Goal: Task Accomplishment & Management: Use online tool/utility

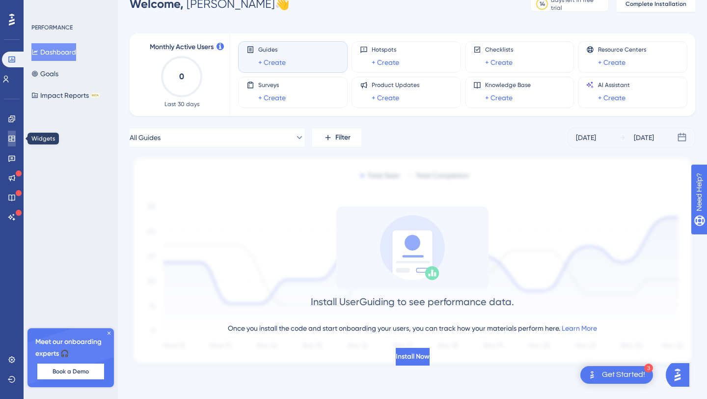
click at [15, 142] on link at bounding box center [12, 139] width 8 height 16
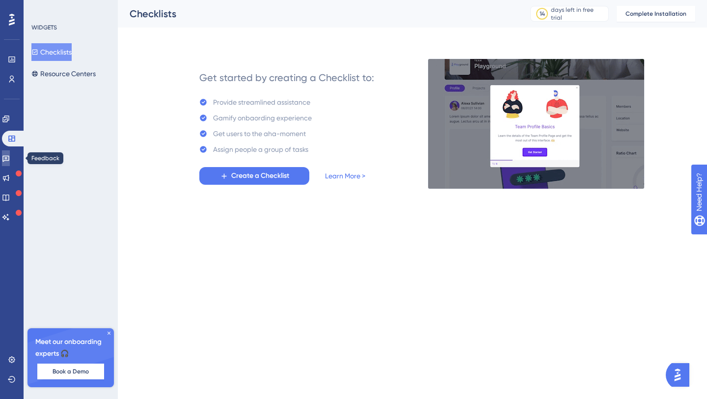
click at [10, 161] on icon at bounding box center [6, 158] width 8 height 8
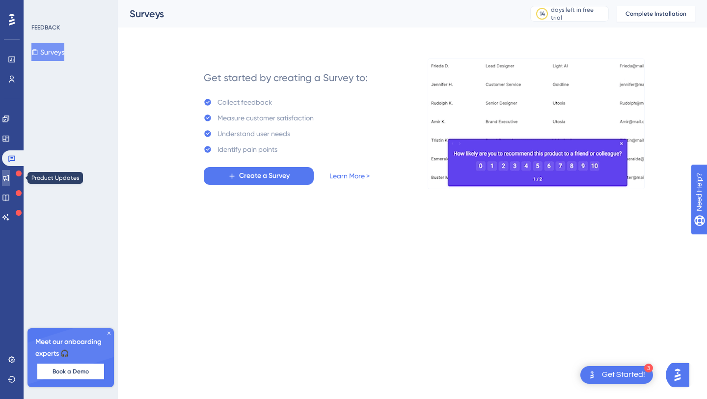
click at [10, 171] on link at bounding box center [6, 178] width 8 height 16
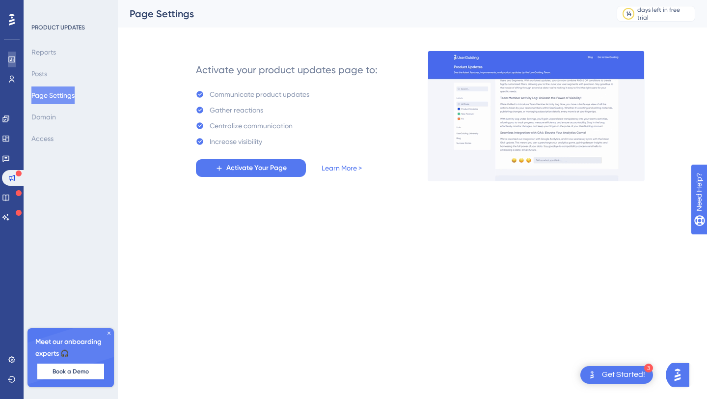
click at [11, 62] on icon at bounding box center [12, 60] width 8 height 8
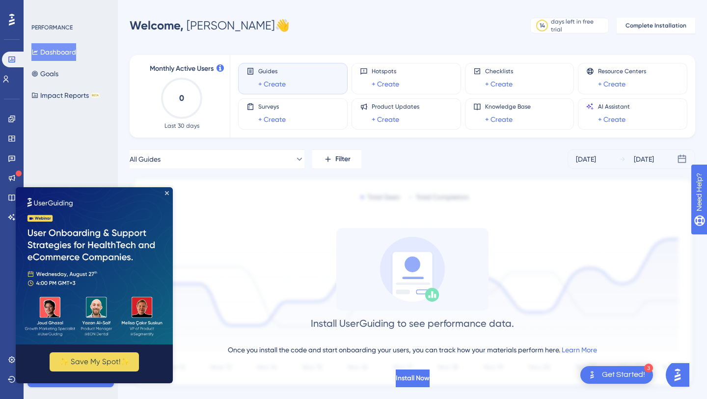
click at [165, 190] on img at bounding box center [94, 265] width 157 height 157
click at [167, 192] on icon "Close Preview" at bounding box center [167, 193] width 4 height 4
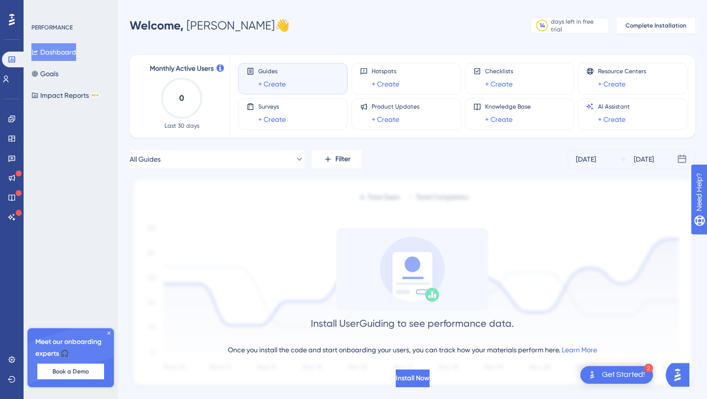
click at [618, 372] on div "Get Started!" at bounding box center [623, 374] width 43 height 11
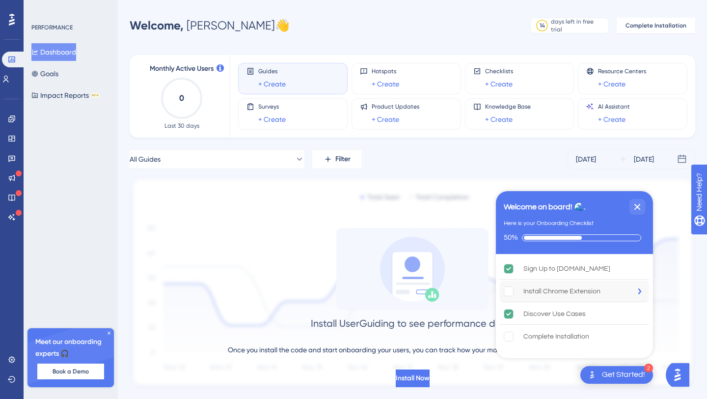
click at [586, 296] on div "Install Chrome Extension" at bounding box center [562, 291] width 77 height 12
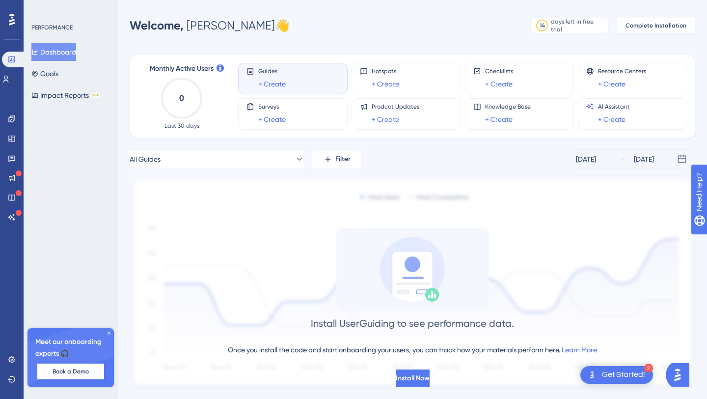
click at [627, 374] on div "Get Started!" at bounding box center [623, 374] width 43 height 11
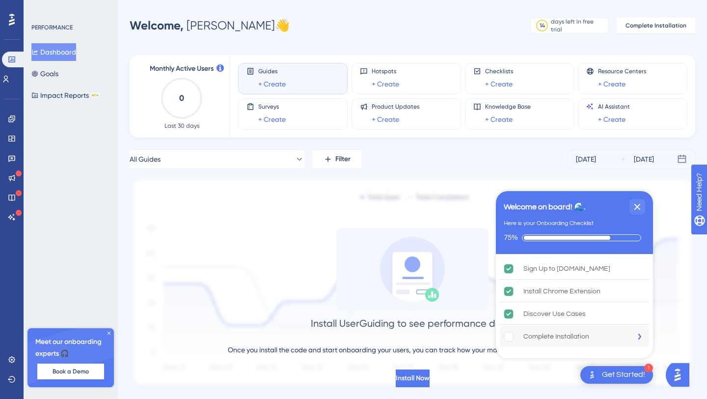
click at [576, 337] on div "Complete Installation" at bounding box center [557, 337] width 66 height 12
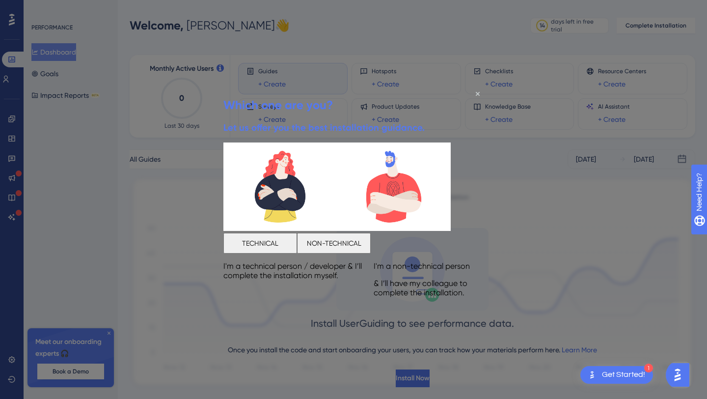
click at [296, 238] on button "TECHNICAL" at bounding box center [261, 242] width 74 height 21
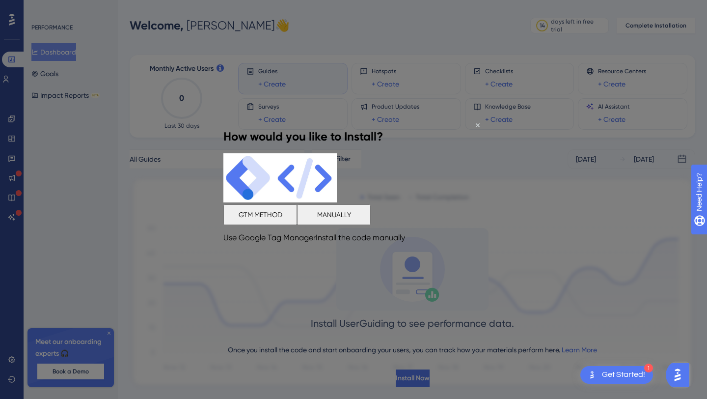
click at [371, 225] on button "MANUALLY" at bounding box center [334, 214] width 74 height 21
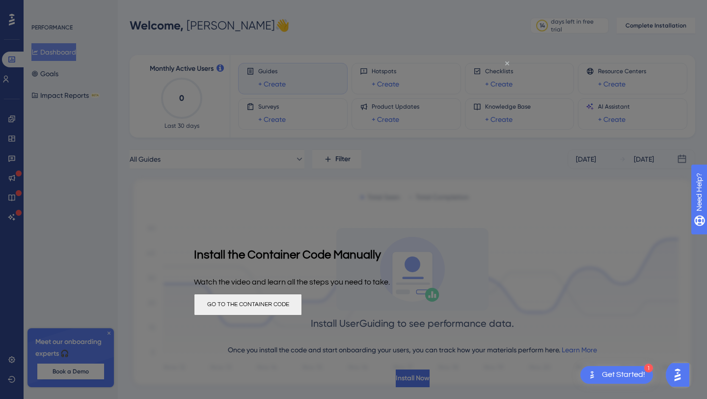
click at [507, 65] on icon "Close Preview" at bounding box center [507, 63] width 4 height 4
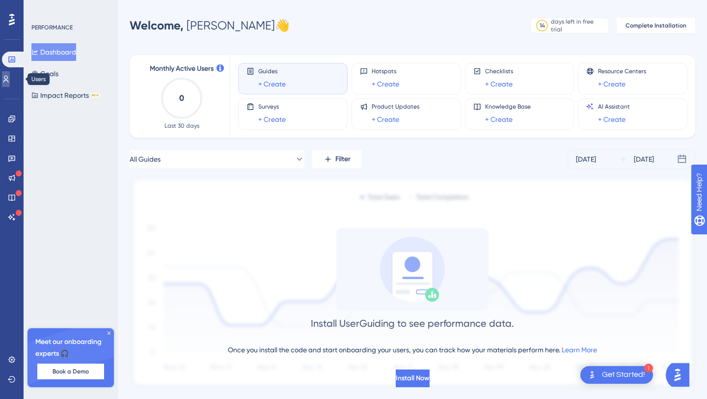
click at [9, 81] on icon at bounding box center [5, 79] width 5 height 7
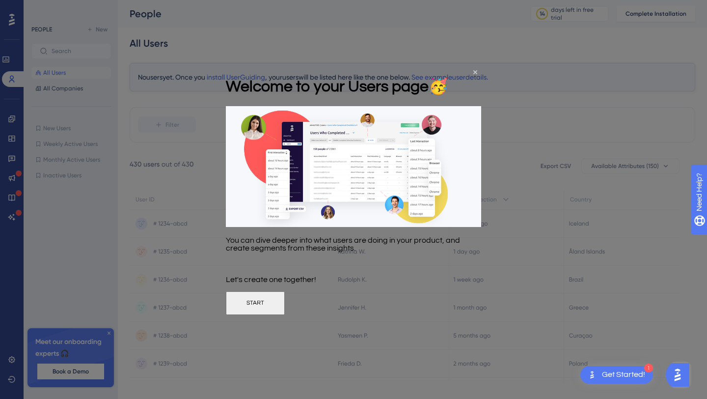
click at [285, 311] on button "START" at bounding box center [255, 303] width 59 height 24
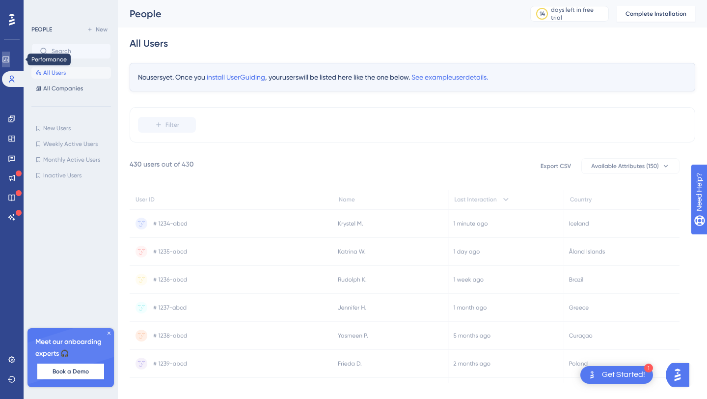
click at [9, 61] on icon at bounding box center [5, 59] width 6 height 6
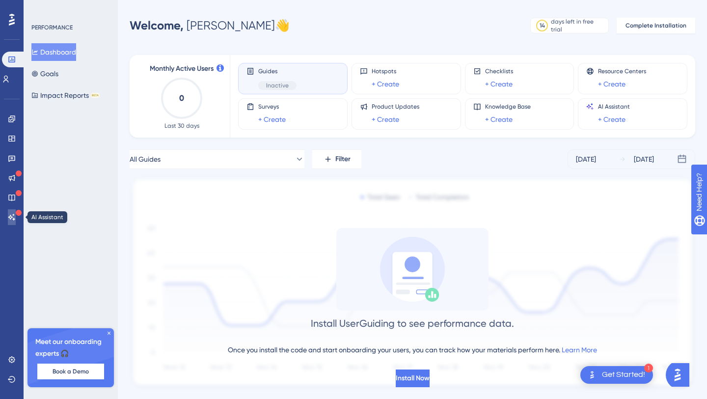
click at [14, 218] on icon at bounding box center [11, 217] width 7 height 6
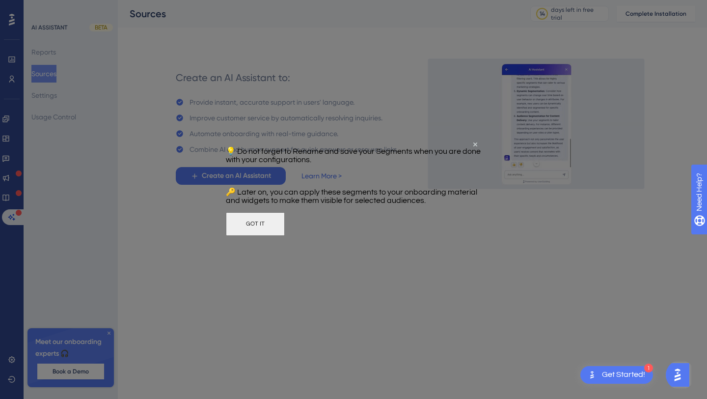
click at [285, 235] on button "GOT IT" at bounding box center [255, 224] width 59 height 24
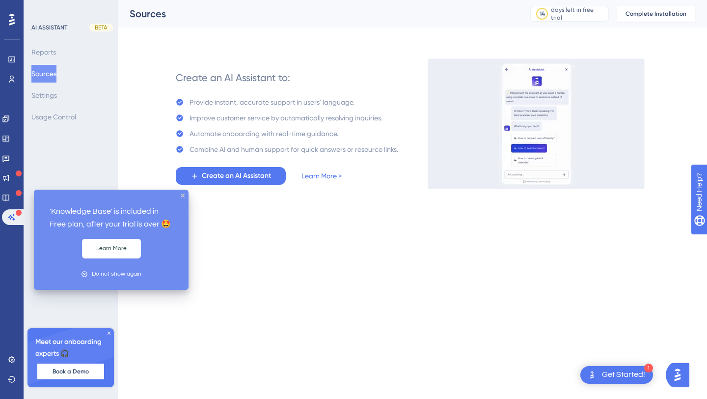
click at [17, 196] on div at bounding box center [19, 194] width 6 height 8
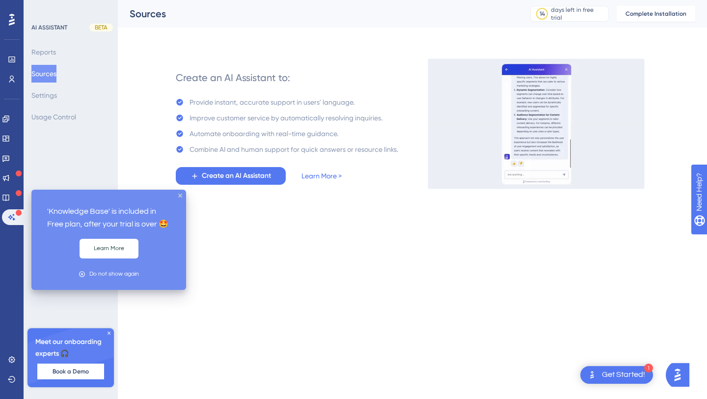
click at [16, 196] on div at bounding box center [19, 194] width 6 height 8
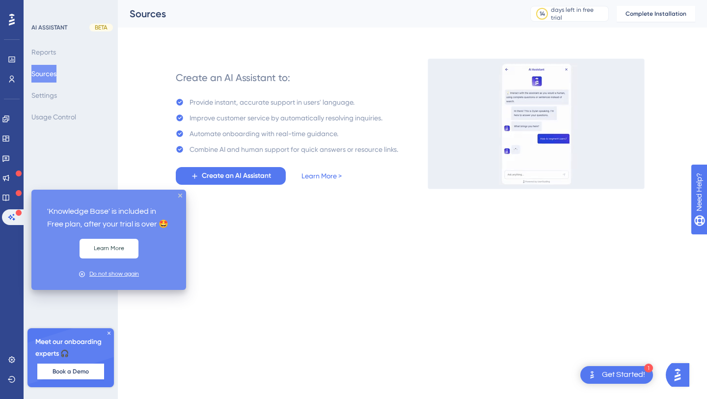
click at [114, 274] on div "Do not show again" at bounding box center [114, 273] width 50 height 9
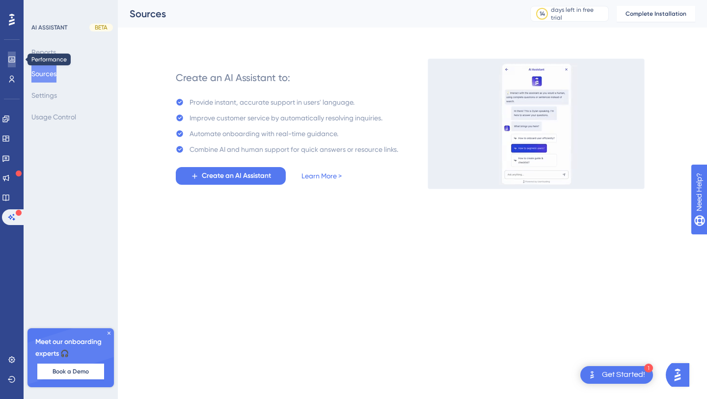
click at [12, 64] on link at bounding box center [12, 60] width 8 height 16
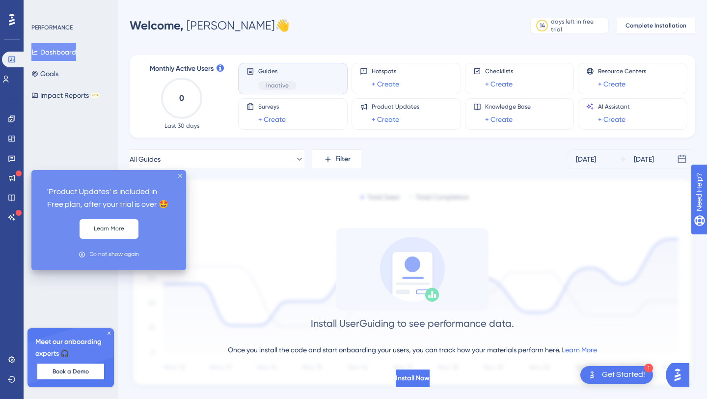
scroll to position [22, 0]
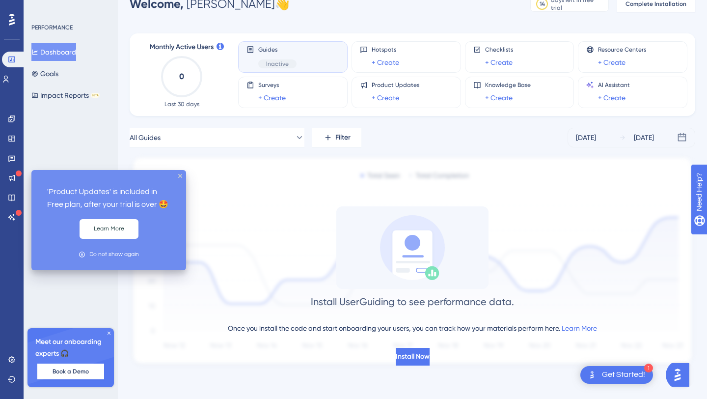
click at [633, 373] on div "Get Started!" at bounding box center [623, 374] width 43 height 11
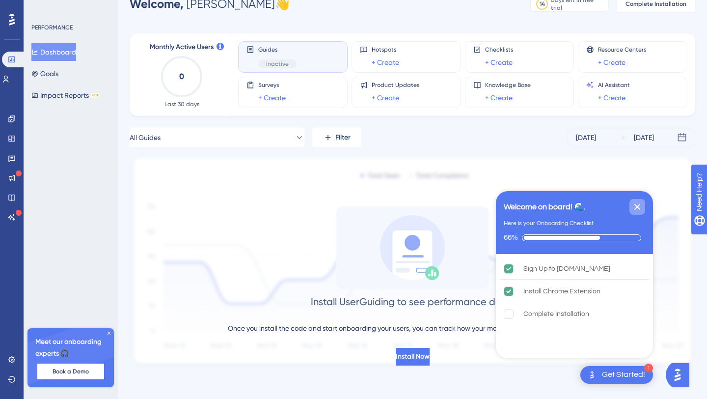
click at [637, 203] on icon "Close Checklist" at bounding box center [638, 207] width 12 height 12
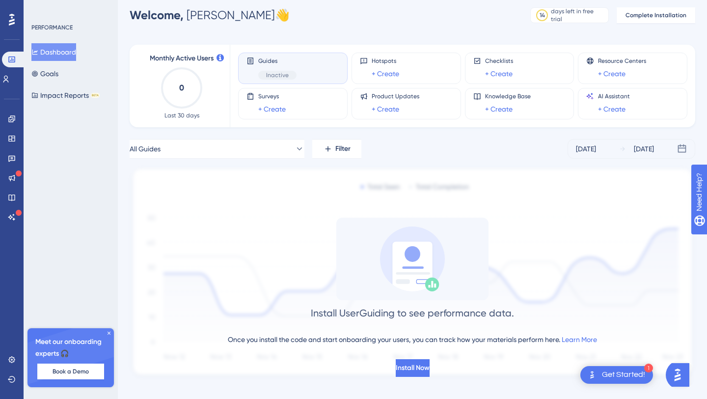
scroll to position [0, 0]
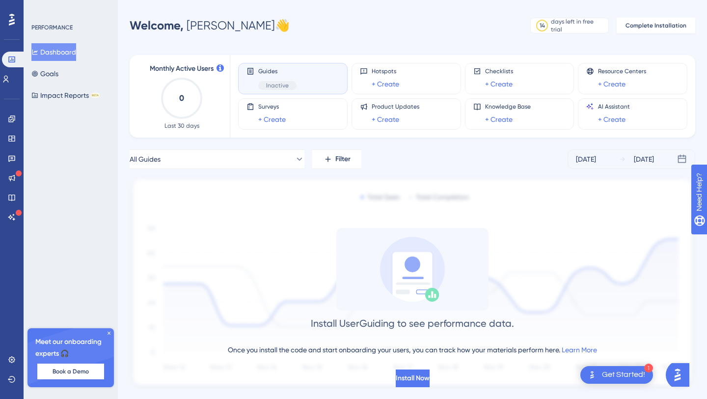
click at [289, 77] on div "Guides Inactive" at bounding box center [277, 78] width 38 height 23
click at [60, 100] on button "Impact Reports BETA" at bounding box center [65, 95] width 68 height 18
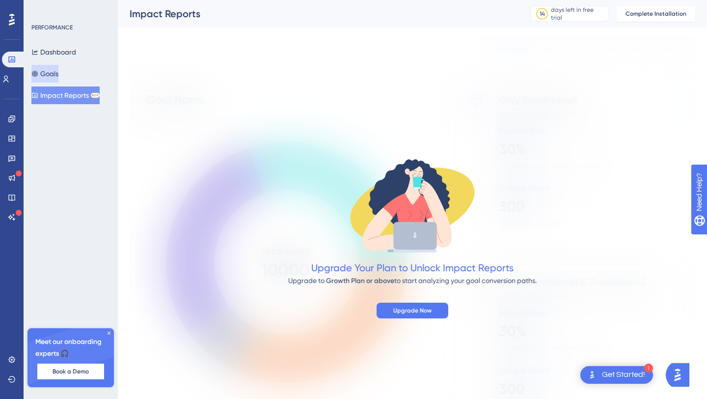
click at [57, 74] on button "Goals" at bounding box center [44, 74] width 27 height 18
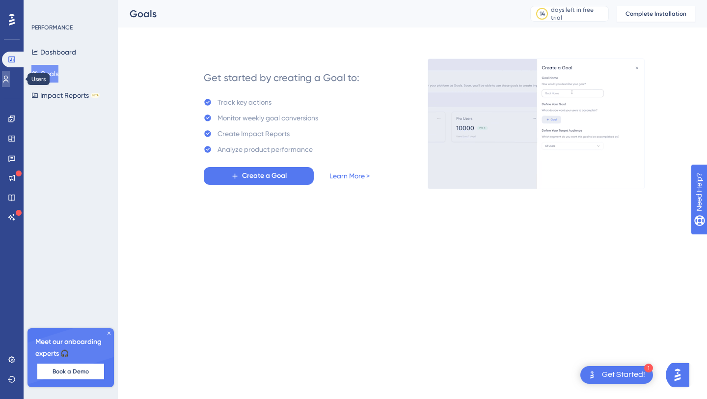
click at [10, 82] on icon at bounding box center [6, 79] width 8 height 8
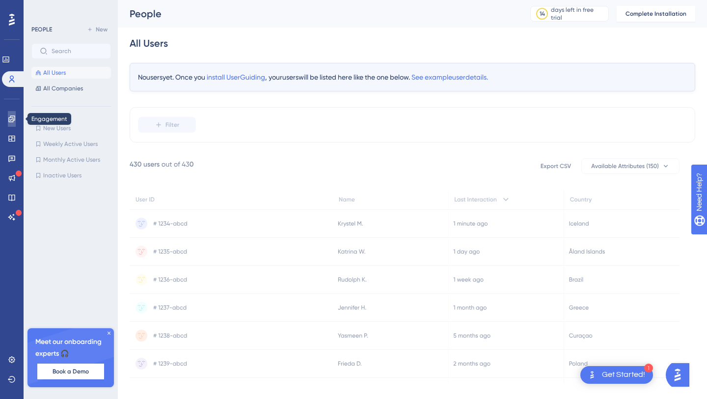
click at [10, 125] on link at bounding box center [12, 119] width 8 height 16
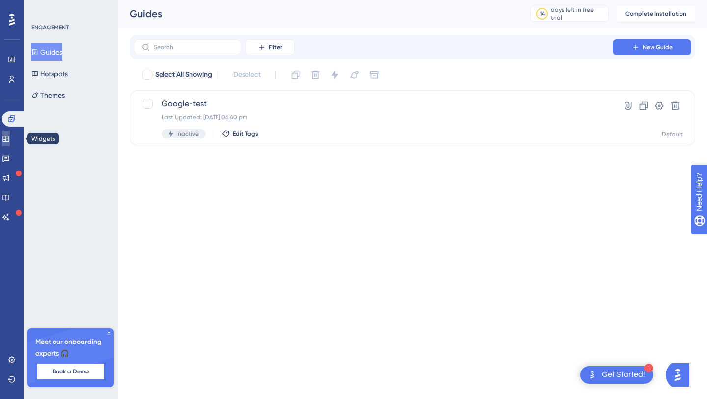
click at [10, 138] on icon at bounding box center [6, 139] width 8 height 8
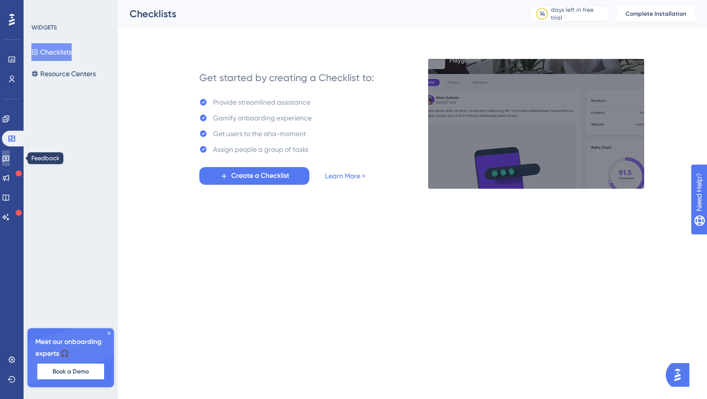
click at [10, 155] on icon at bounding box center [6, 158] width 8 height 8
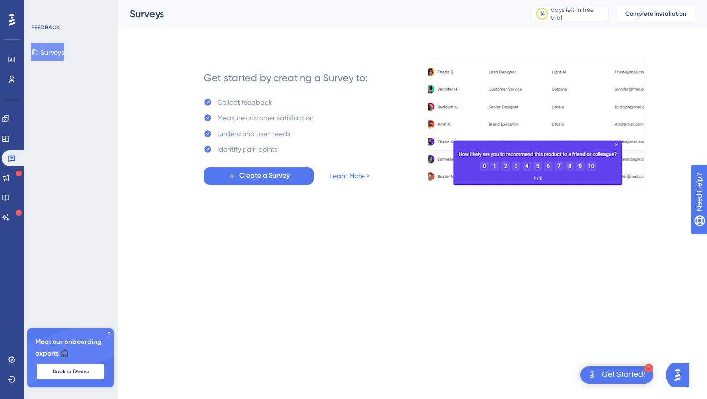
click at [8, 187] on div "Engagement Widgets Feedback Product Updates Knowledge Base AI Assistant" at bounding box center [12, 168] width 20 height 114
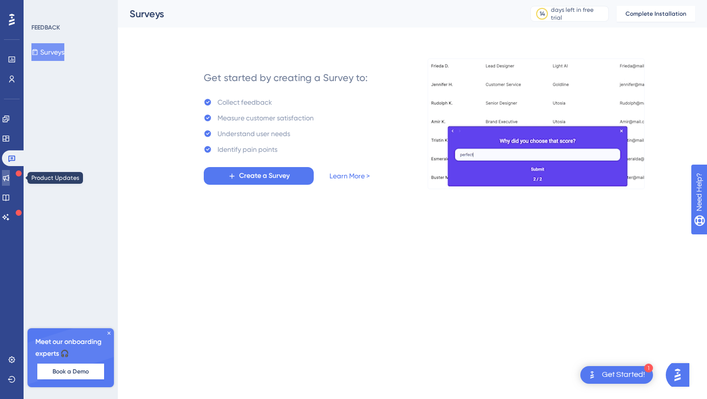
click at [9, 180] on icon at bounding box center [6, 178] width 8 height 8
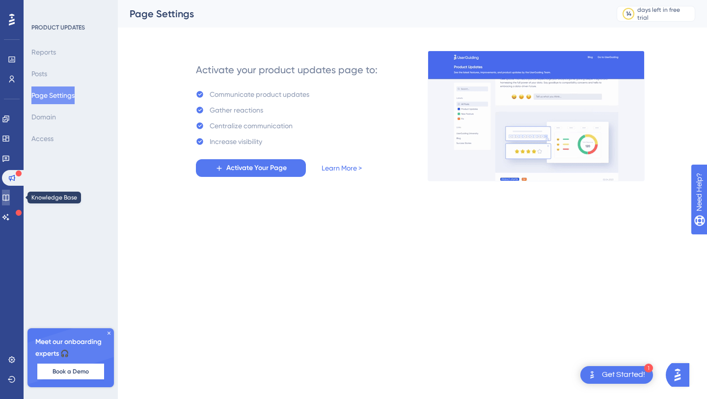
click at [9, 195] on icon at bounding box center [5, 198] width 6 height 6
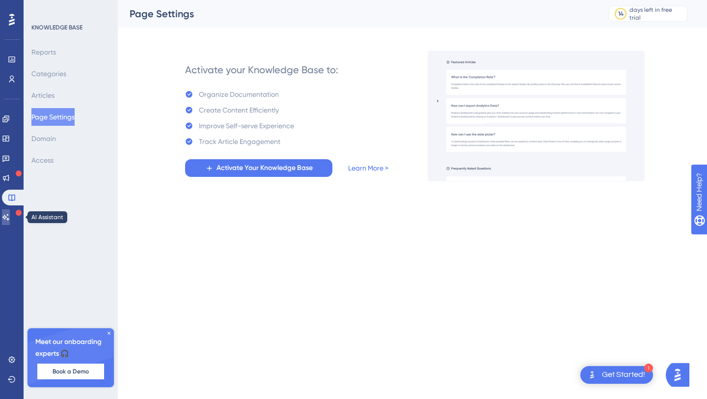
click at [10, 218] on icon at bounding box center [6, 217] width 8 height 8
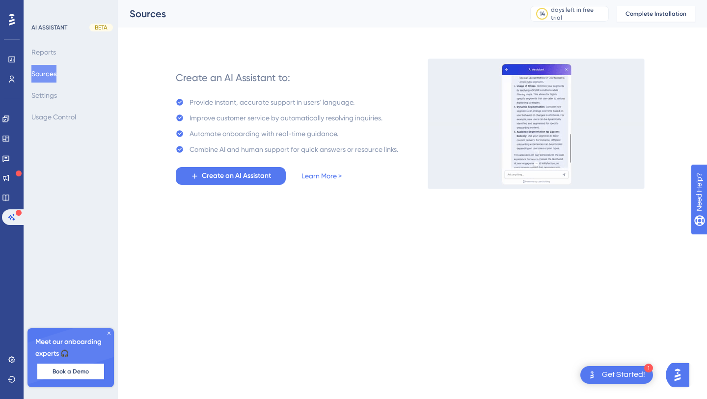
click at [12, 21] on icon at bounding box center [12, 20] width 6 height 12
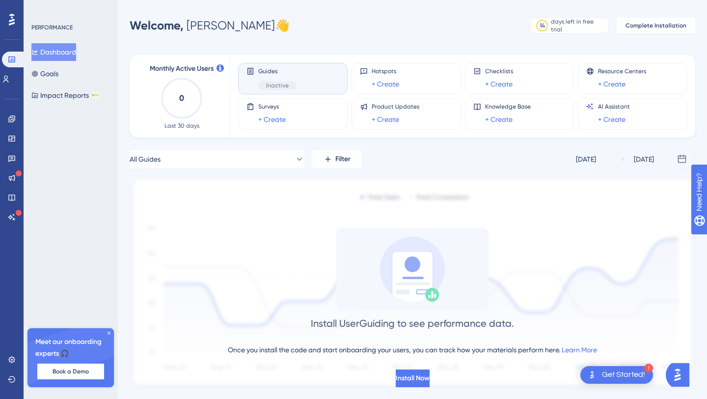
click at [679, 374] on img "Open AI Assistant Launcher" at bounding box center [678, 375] width 18 height 18
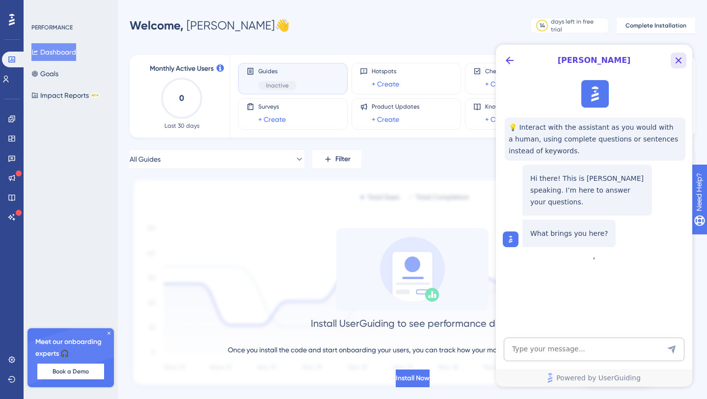
click at [678, 54] on button "Close Button" at bounding box center [679, 61] width 16 height 16
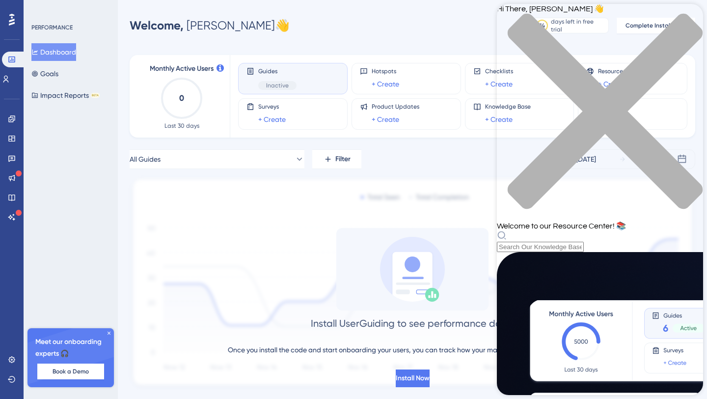
click at [687, 20] on icon "close resource center" at bounding box center [605, 111] width 195 height 195
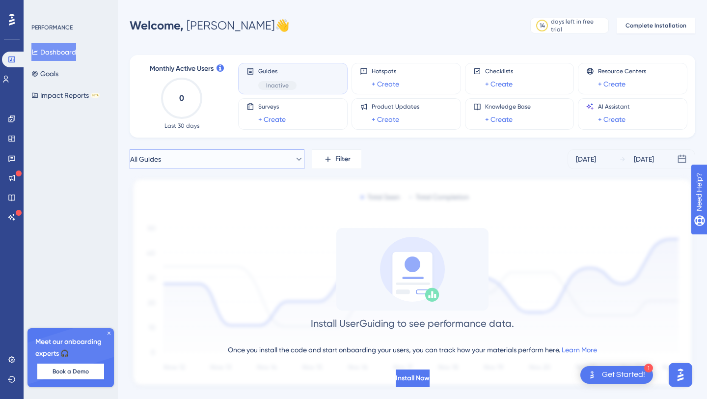
click at [280, 161] on button "All Guides" at bounding box center [217, 159] width 175 height 20
click at [16, 81] on link at bounding box center [12, 79] width 20 height 16
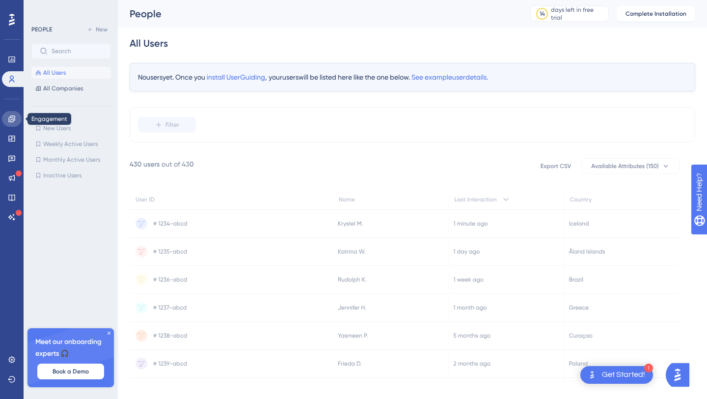
click at [13, 117] on icon at bounding box center [12, 119] width 8 height 8
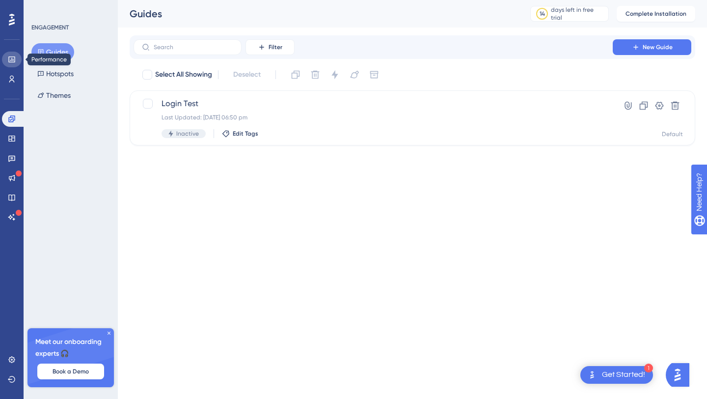
click at [8, 58] on icon at bounding box center [11, 59] width 6 height 6
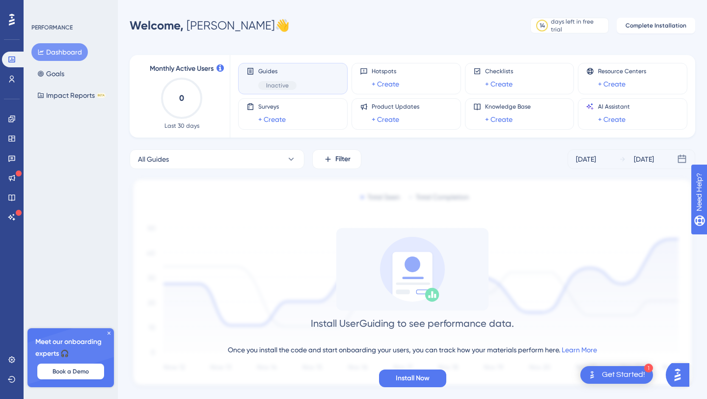
click at [13, 18] on icon at bounding box center [12, 19] width 6 height 13
click at [9, 75] on icon at bounding box center [12, 79] width 8 height 8
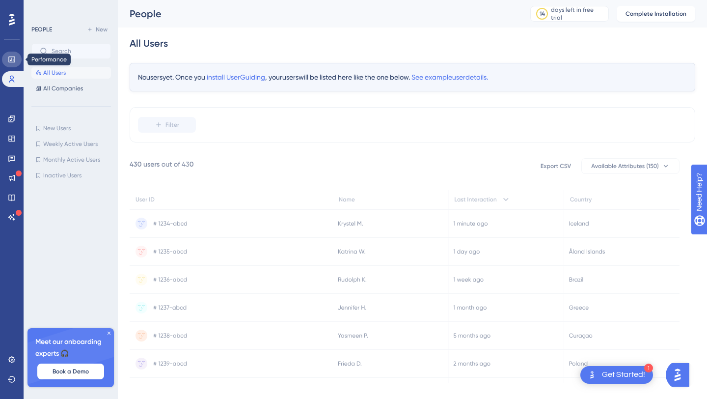
click at [16, 60] on link at bounding box center [12, 60] width 20 height 16
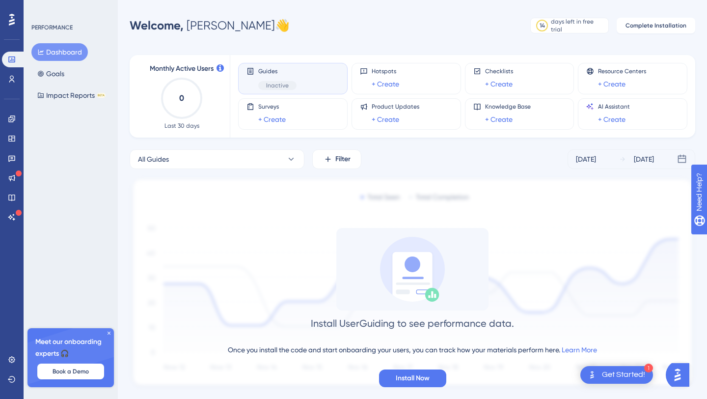
click at [300, 84] on div "Guides Inactive" at bounding box center [293, 78] width 93 height 23
click at [302, 84] on div "Guides Inactive" at bounding box center [293, 78] width 93 height 23
click at [299, 83] on div "Guides Inactive" at bounding box center [293, 78] width 93 height 23
click at [11, 121] on icon at bounding box center [11, 118] width 6 height 6
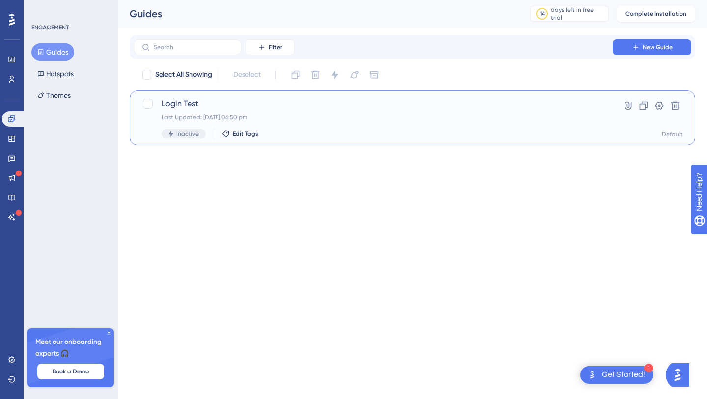
click at [246, 103] on span "Login Test" at bounding box center [373, 104] width 423 height 12
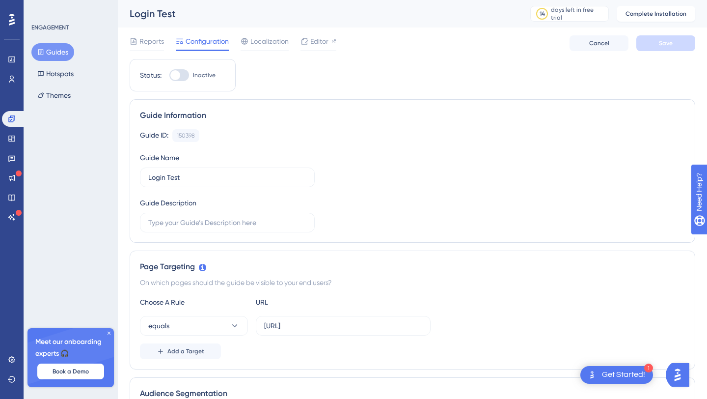
click at [181, 79] on div at bounding box center [179, 75] width 20 height 12
click at [169, 76] on input "Inactive" at bounding box center [169, 75] width 0 height 0
checkbox input "false"
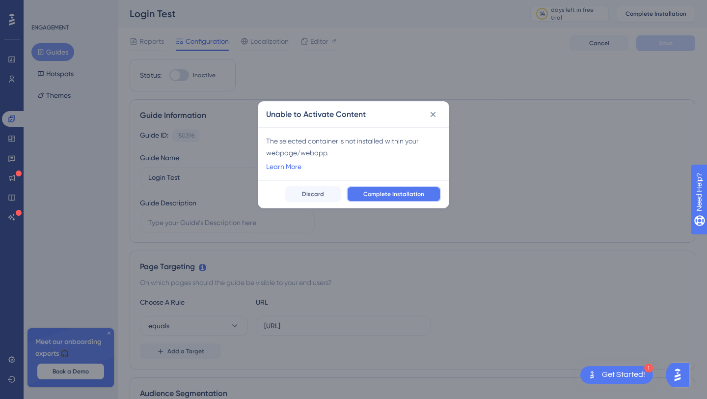
click at [403, 197] on span "Complete Installation" at bounding box center [394, 194] width 61 height 8
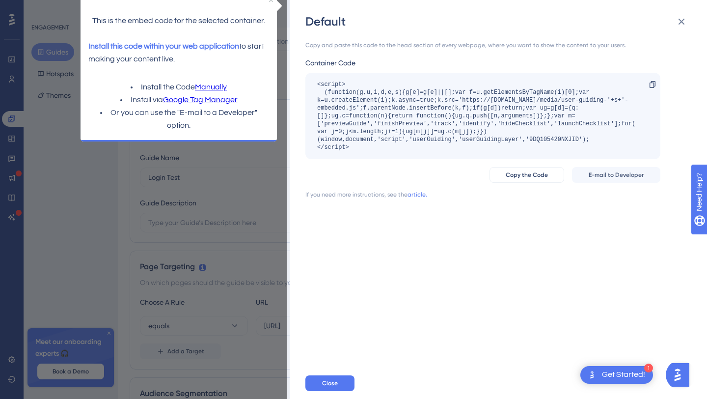
click at [240, 219] on div "Default Copy and paste this code to the head section of every webpage, where yo…" at bounding box center [353, 199] width 707 height 399
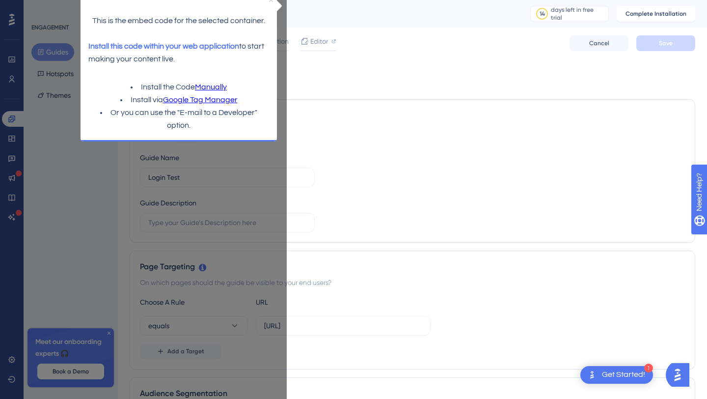
drag, startPoint x: 271, startPoint y: 1, endPoint x: 342, endPoint y: -15, distance: 72.5
click at [271, 1] on icon "Close Preview" at bounding box center [271, 0] width 4 height 4
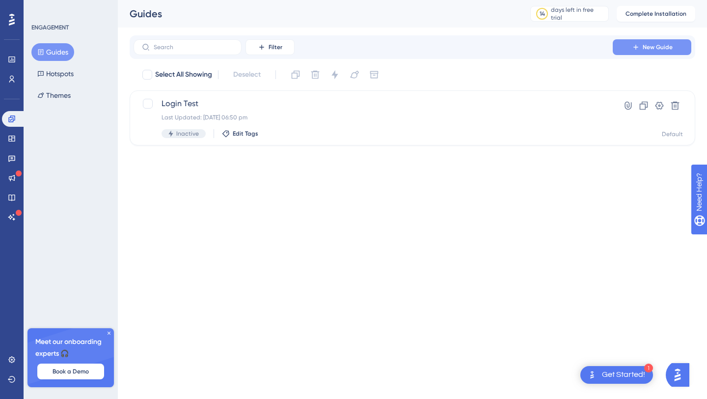
click at [635, 47] on icon at bounding box center [636, 47] width 4 height 4
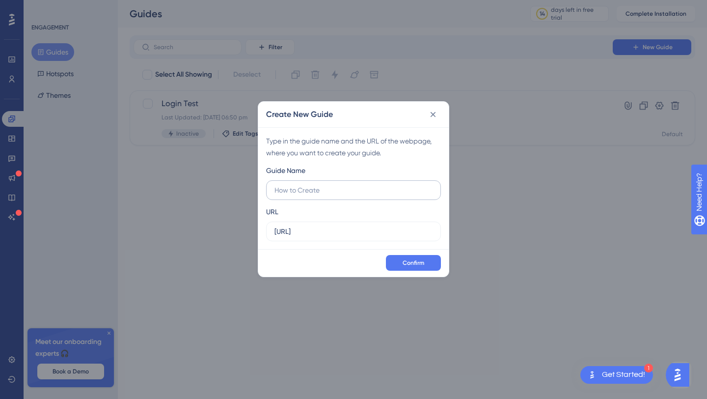
click at [333, 195] on input "text" at bounding box center [354, 190] width 158 height 11
type input "Dashboard Survay"
